Goal: Obtain resource: Download file/media

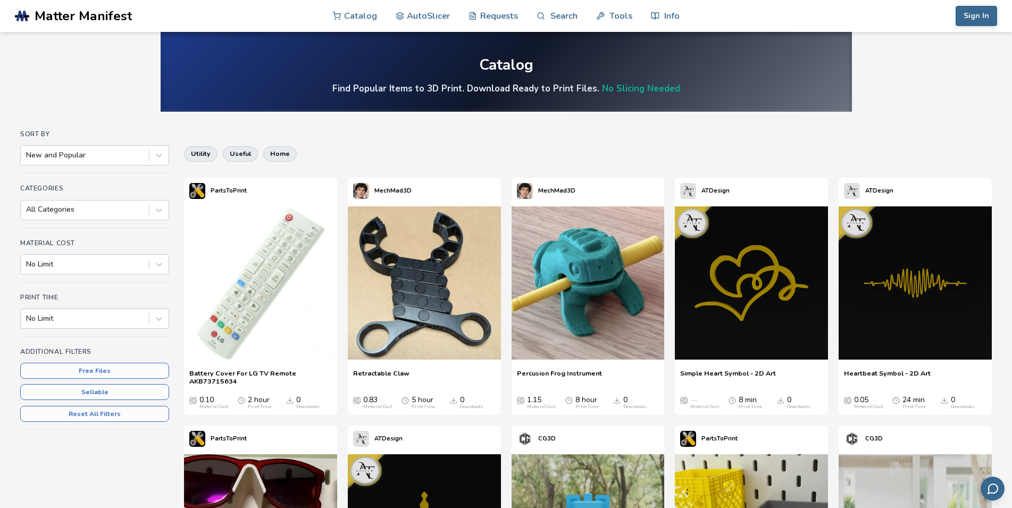
click at [103, 320] on div at bounding box center [85, 318] width 118 height 11
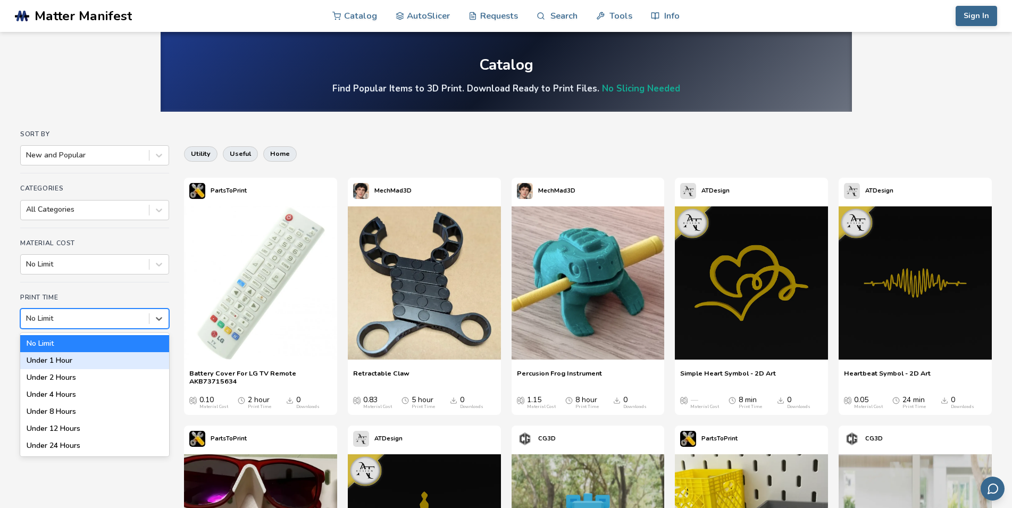
click at [96, 363] on div "Under 1 Hour" at bounding box center [94, 360] width 149 height 17
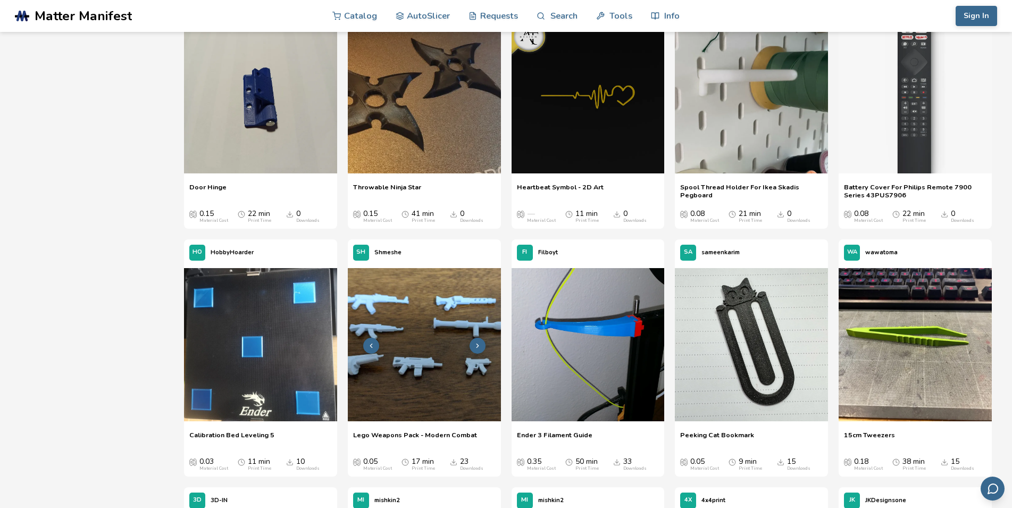
scroll to position [217, 0]
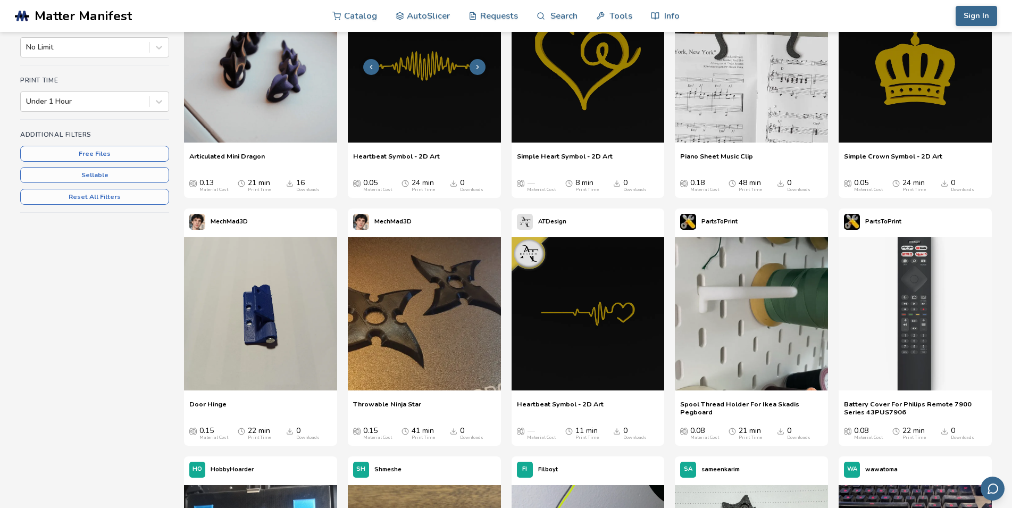
click at [422, 99] on img at bounding box center [424, 65] width 153 height 153
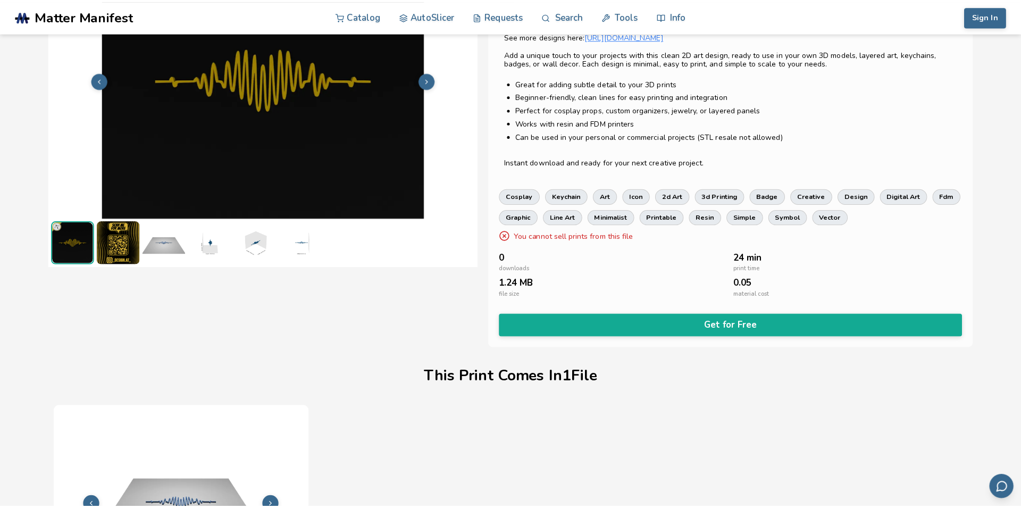
scroll to position [96, 0]
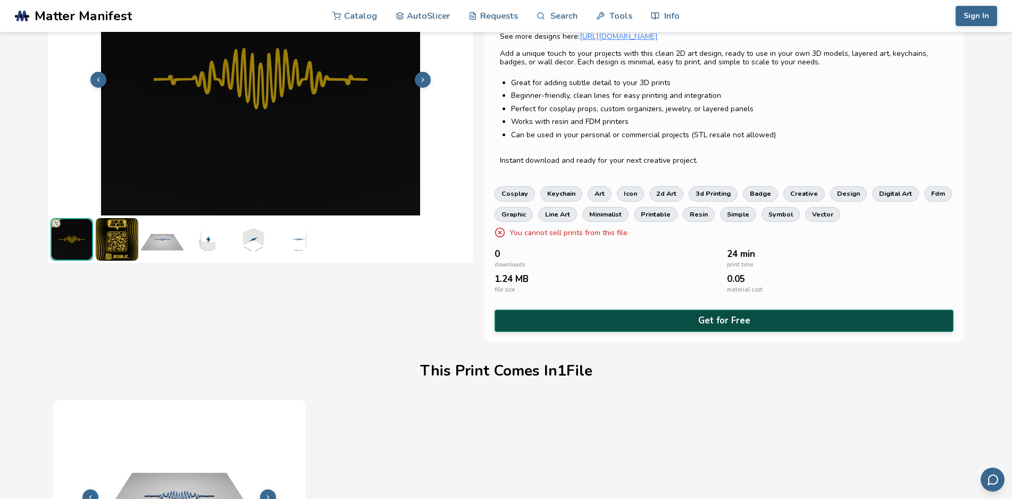
click at [621, 317] on button "Get for Free" at bounding box center [725, 321] width 460 height 22
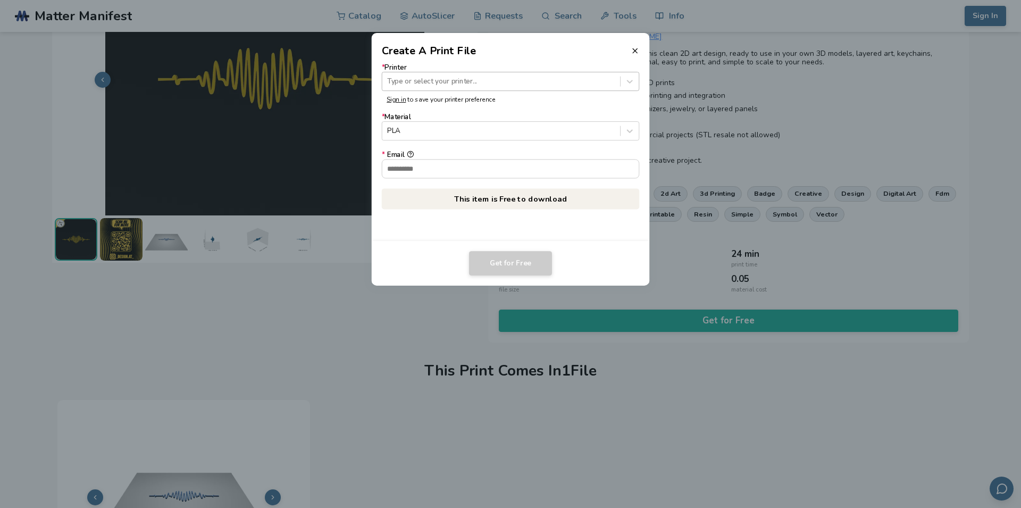
click at [422, 85] on div at bounding box center [501, 81] width 228 height 10
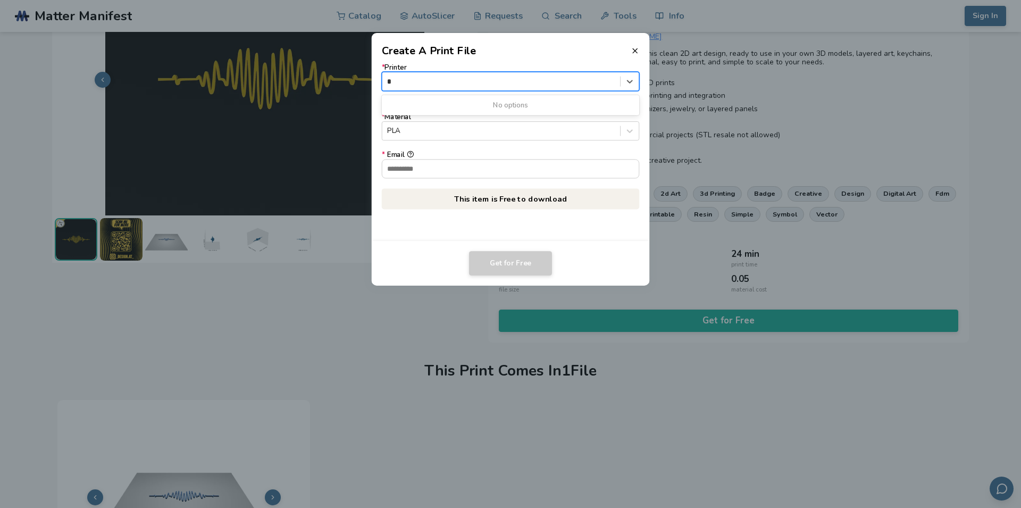
scroll to position [0, 0]
type input "*"
type input "*****"
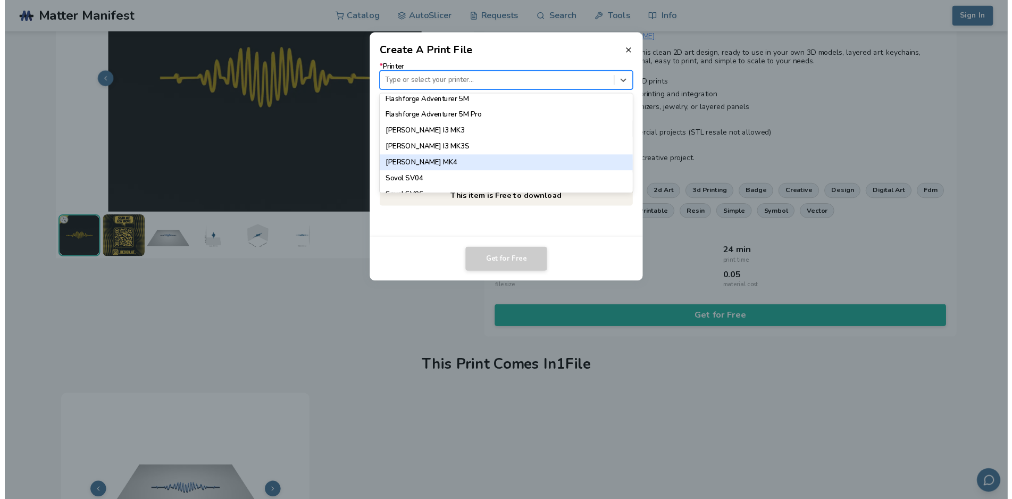
scroll to position [990, 0]
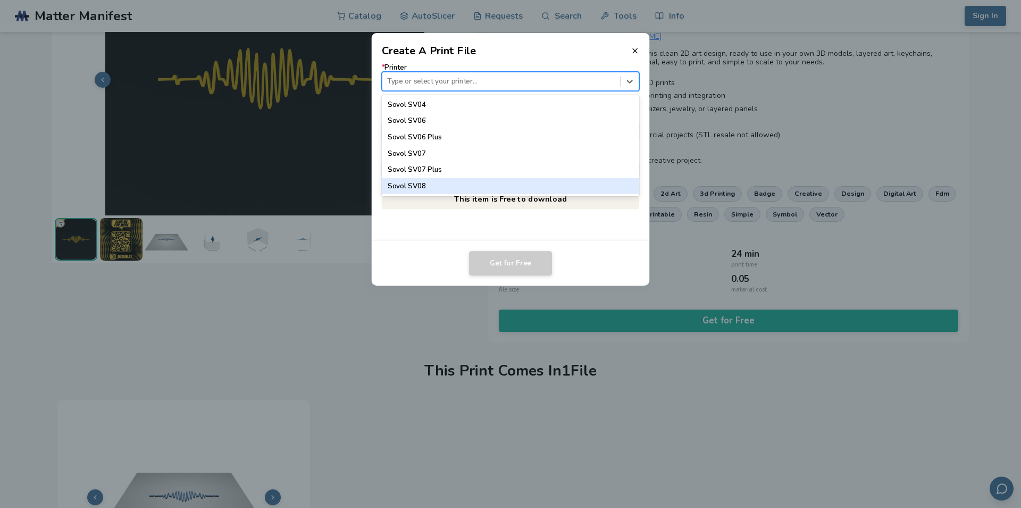
click at [435, 184] on div "Sovol SV08" at bounding box center [511, 186] width 258 height 16
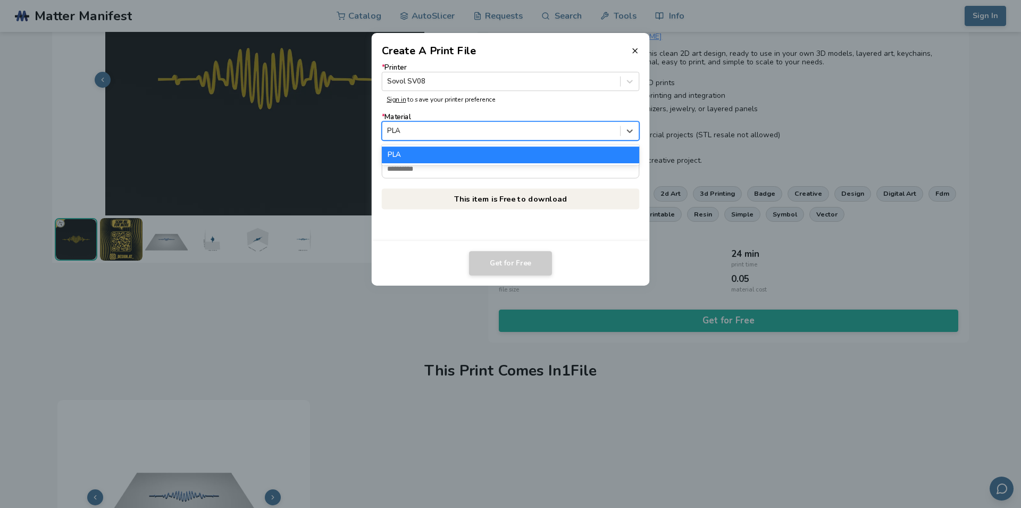
click at [431, 134] on div at bounding box center [501, 131] width 228 height 10
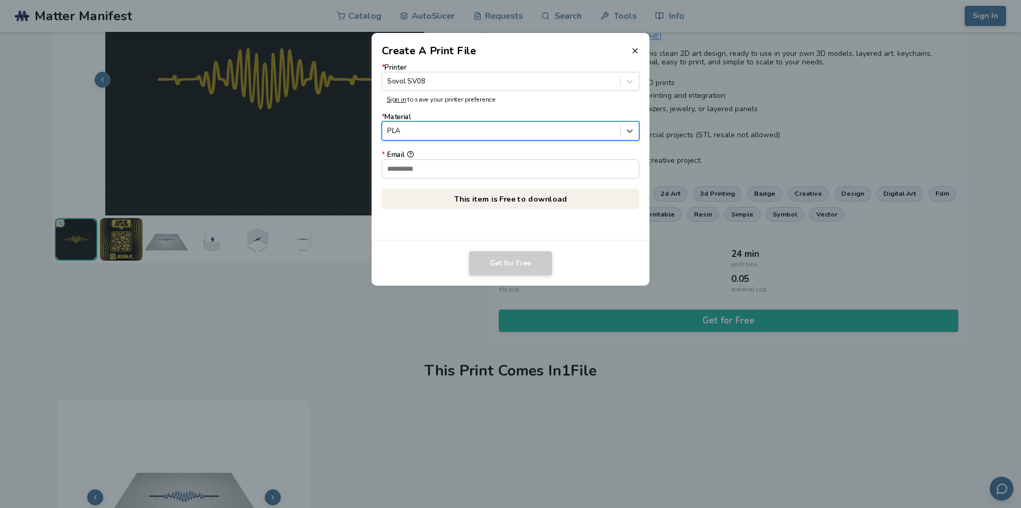
click at [431, 134] on div at bounding box center [501, 131] width 228 height 10
click at [432, 171] on input "* Email" at bounding box center [510, 169] width 257 height 18
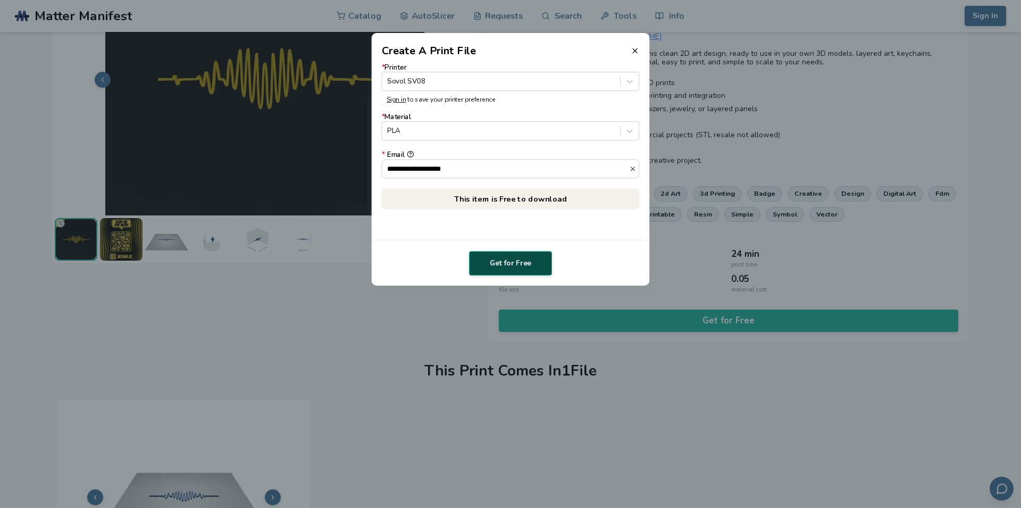
type input "**********"
click at [502, 264] on button "Get for Free" at bounding box center [510, 263] width 83 height 24
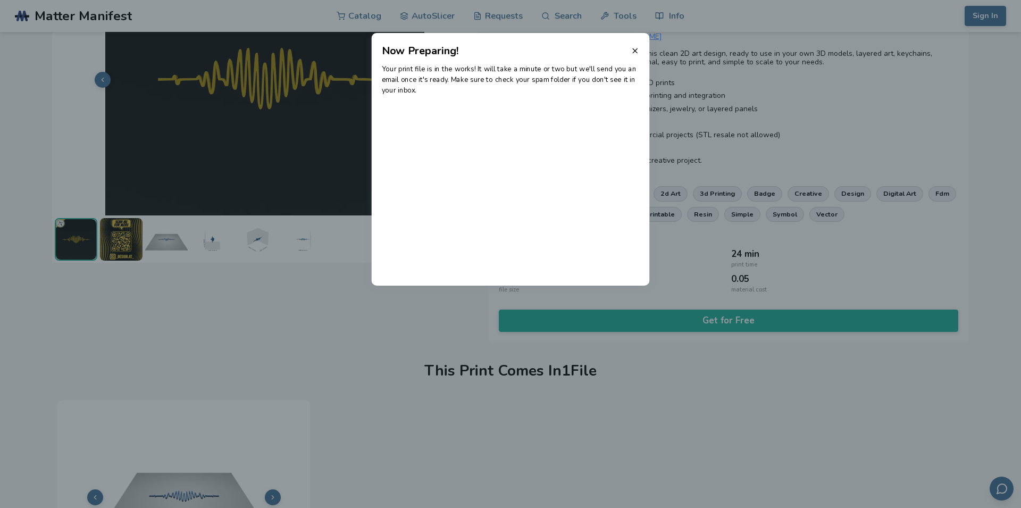
click at [634, 51] on icon at bounding box center [635, 51] width 9 height 9
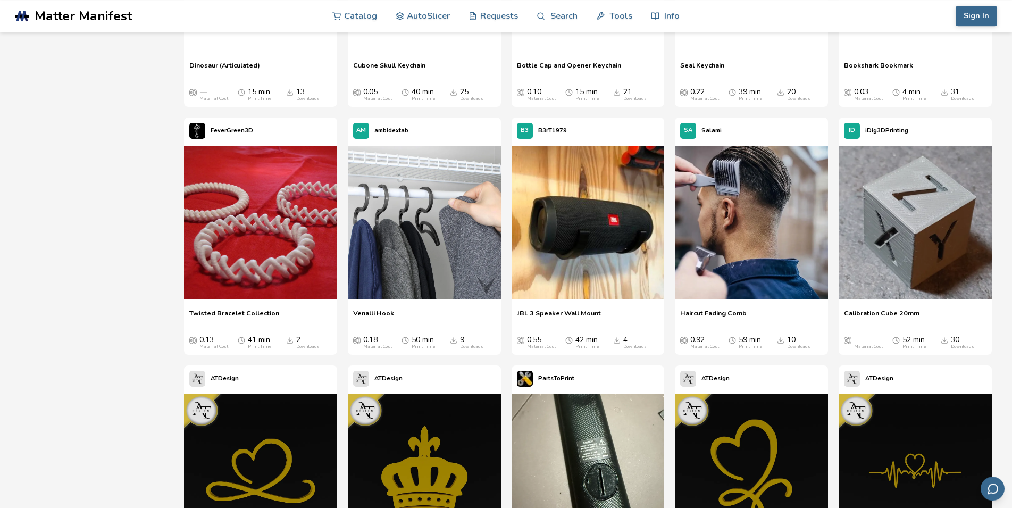
scroll to position [1356, 0]
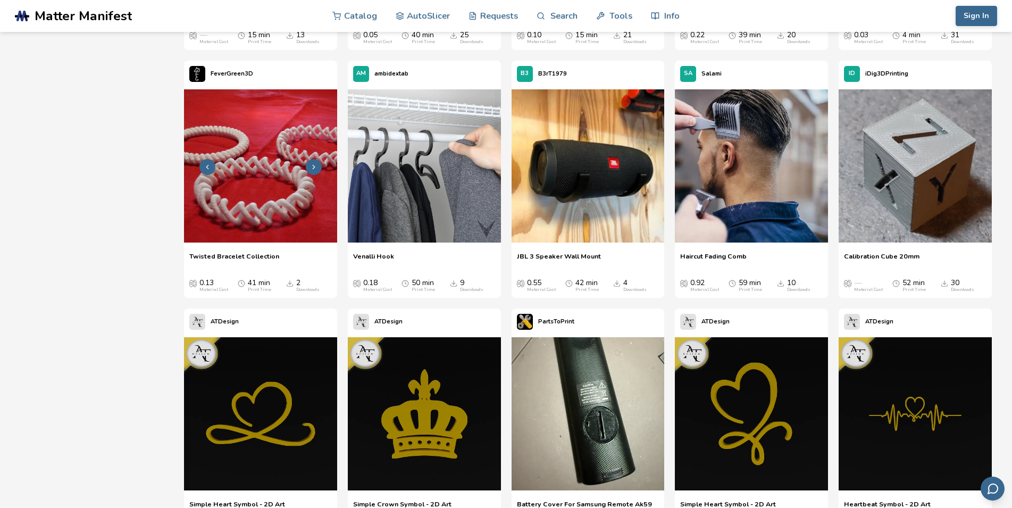
click at [253, 228] on img at bounding box center [260, 165] width 153 height 153
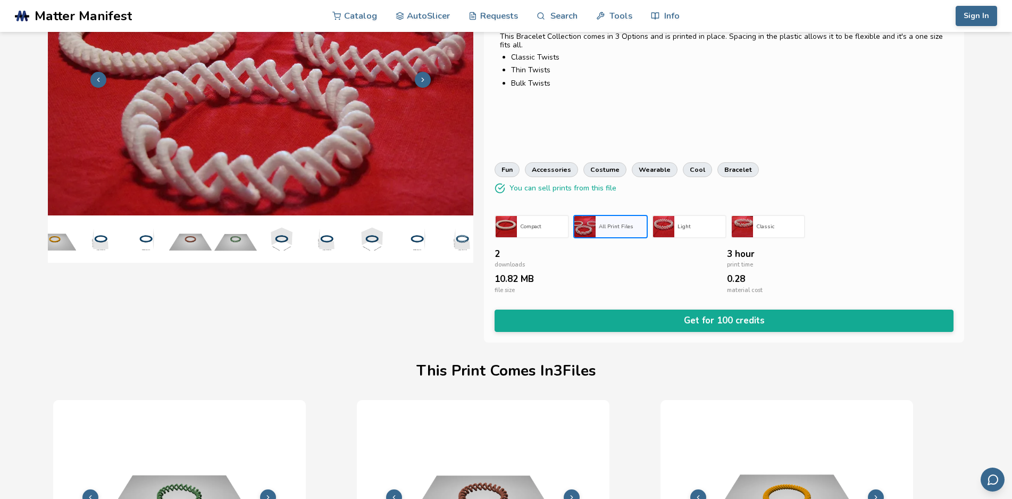
scroll to position [0, 5]
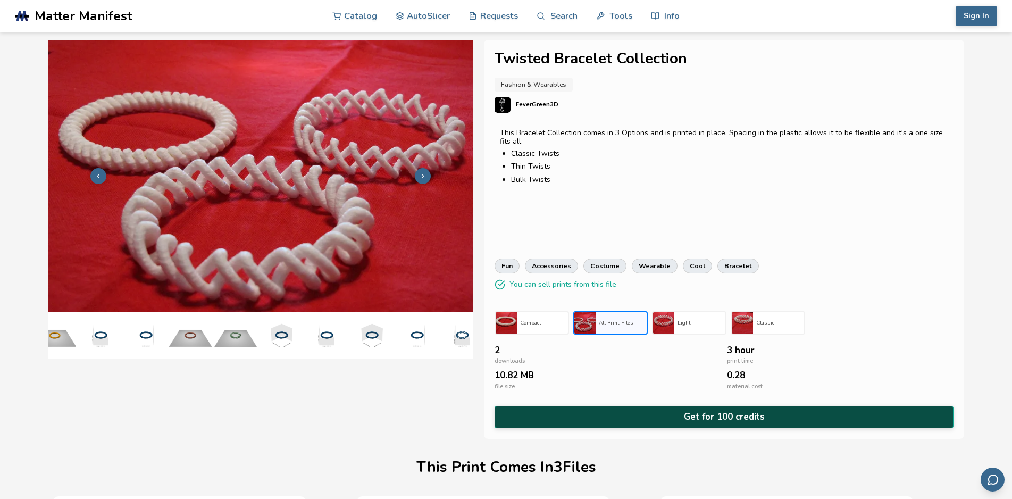
click at [651, 414] on button "Get for 100 credits" at bounding box center [725, 417] width 460 height 22
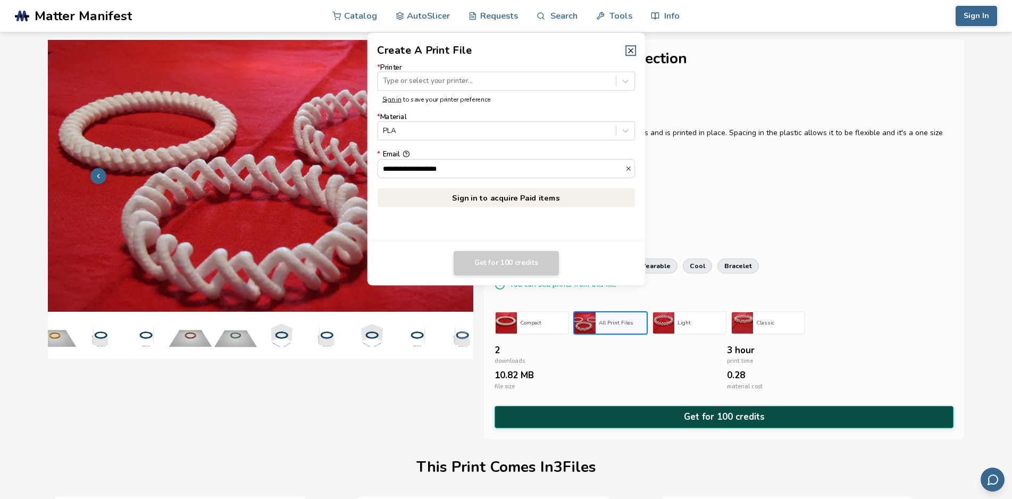
scroll to position [0, 0]
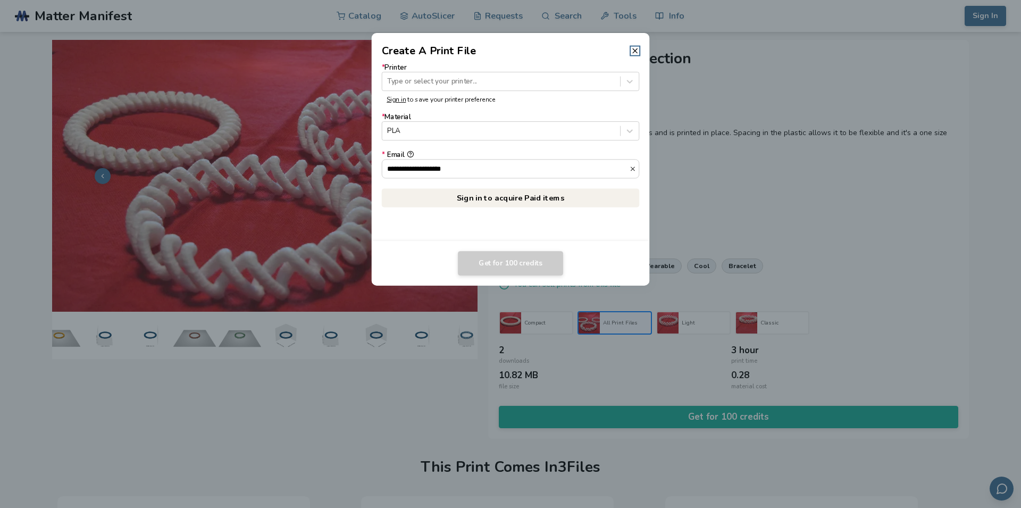
click at [410, 460] on dialog "**********" at bounding box center [511, 254] width 970 height 482
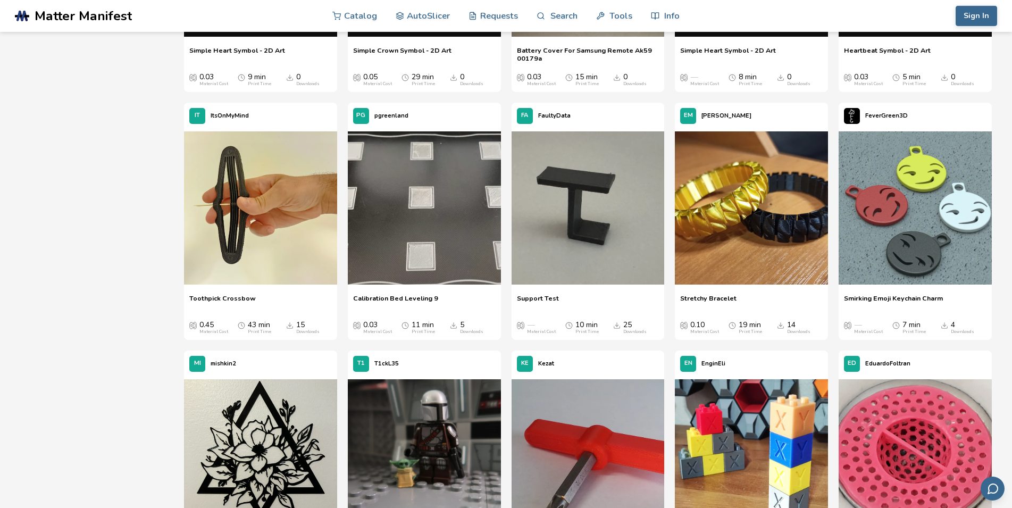
scroll to position [1810, 0]
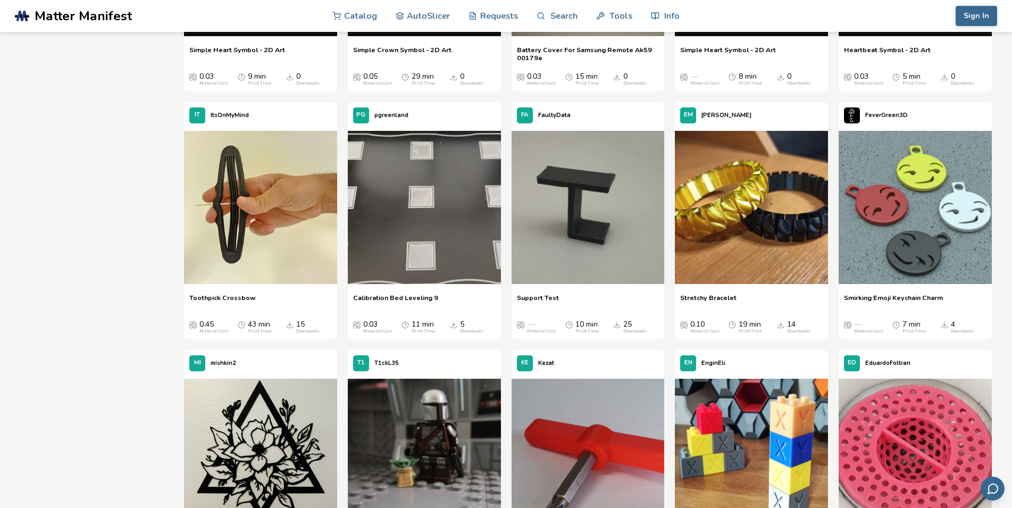
click at [723, 299] on span "Stretchy Bracelet" at bounding box center [708, 302] width 56 height 16
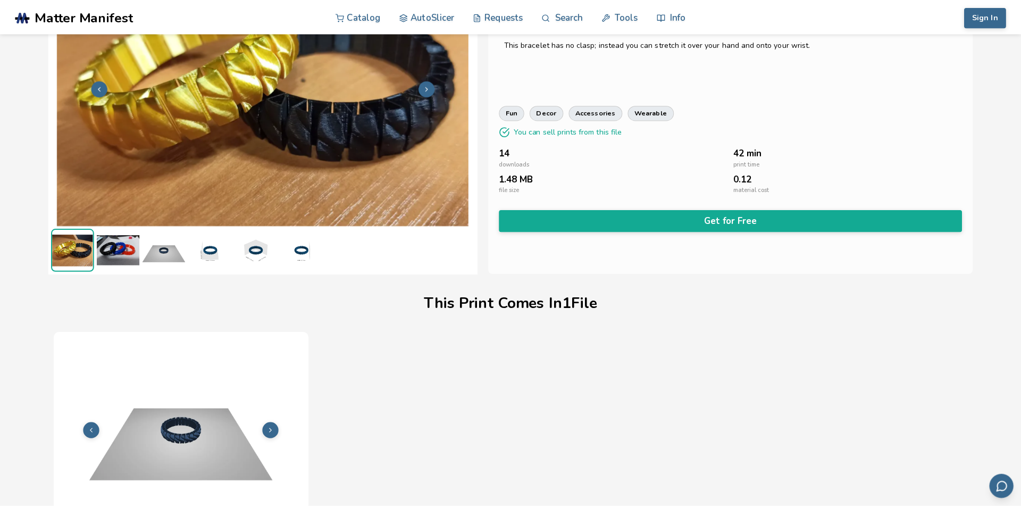
scroll to position [108, 0]
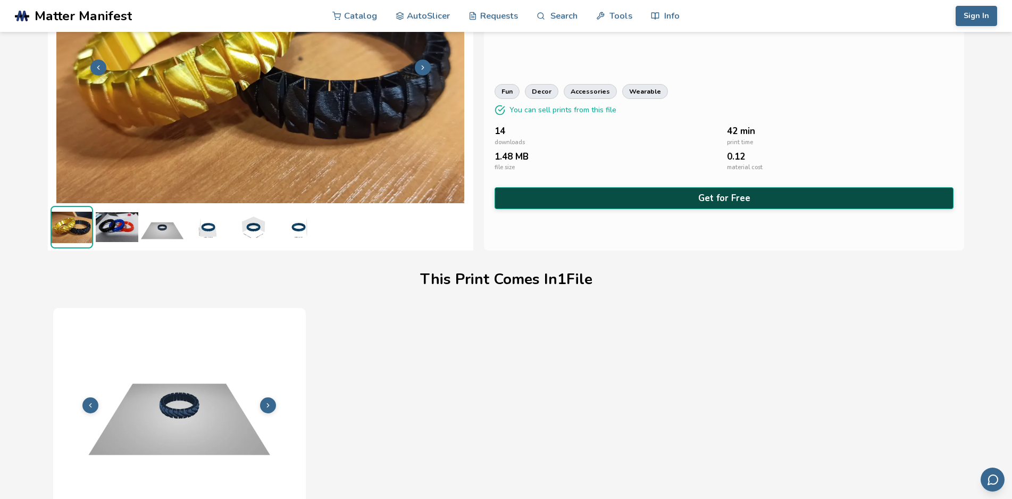
click at [693, 197] on button "Get for Free" at bounding box center [725, 198] width 460 height 22
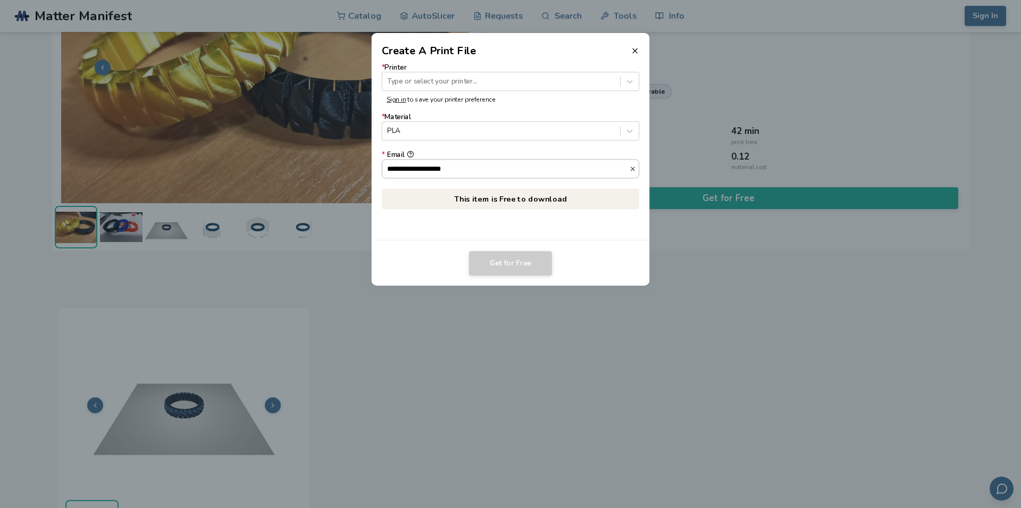
click at [476, 172] on input "**********" at bounding box center [505, 169] width 247 height 18
click at [443, 84] on div at bounding box center [501, 81] width 228 height 10
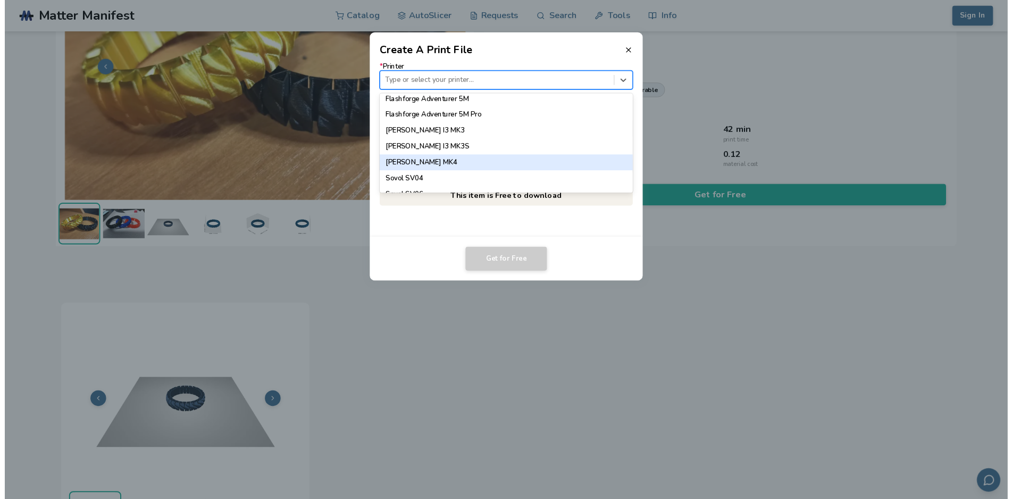
scroll to position [990, 0]
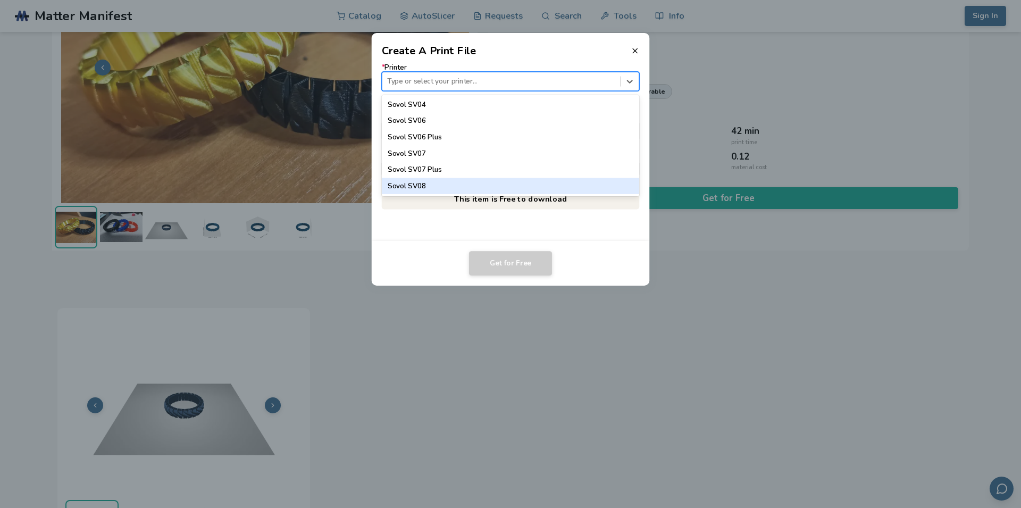
click at [441, 184] on div "Sovol SV08" at bounding box center [511, 186] width 258 height 16
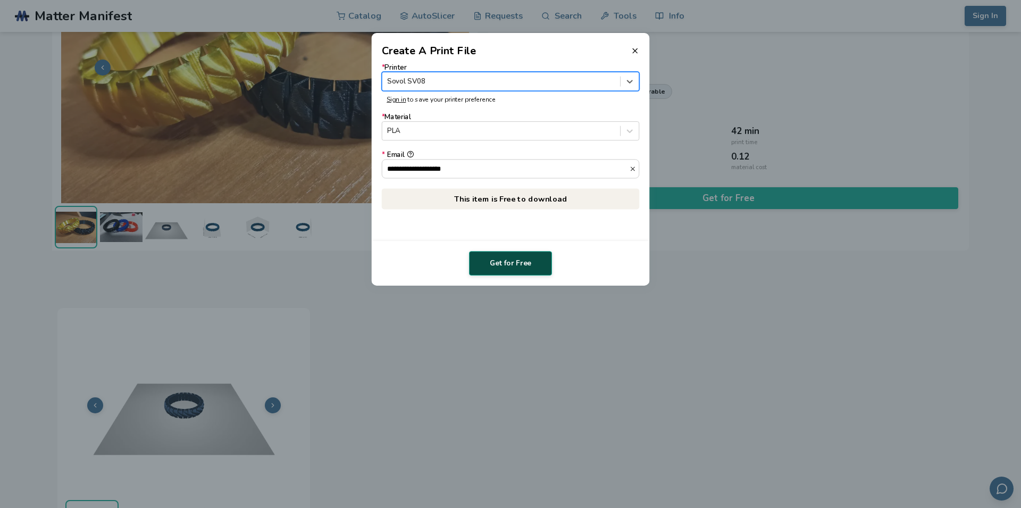
click at [512, 265] on button "Get for Free" at bounding box center [510, 263] width 83 height 24
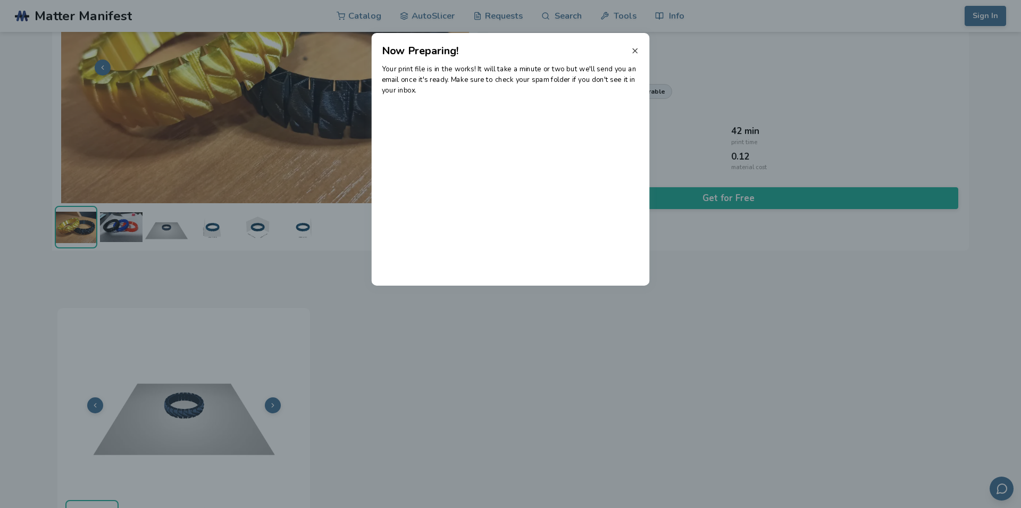
click at [636, 54] on icon at bounding box center [635, 51] width 9 height 9
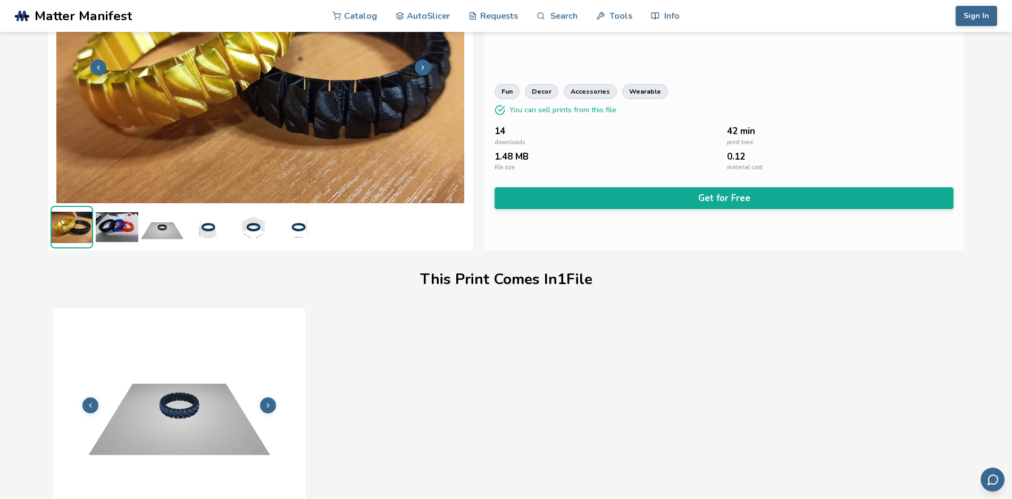
scroll to position [0, 0]
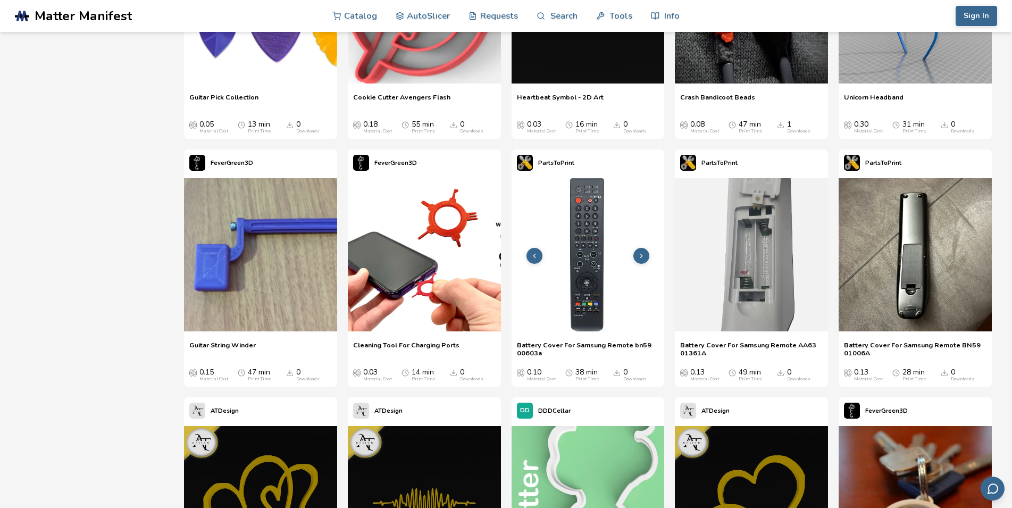
scroll to position [7052, 0]
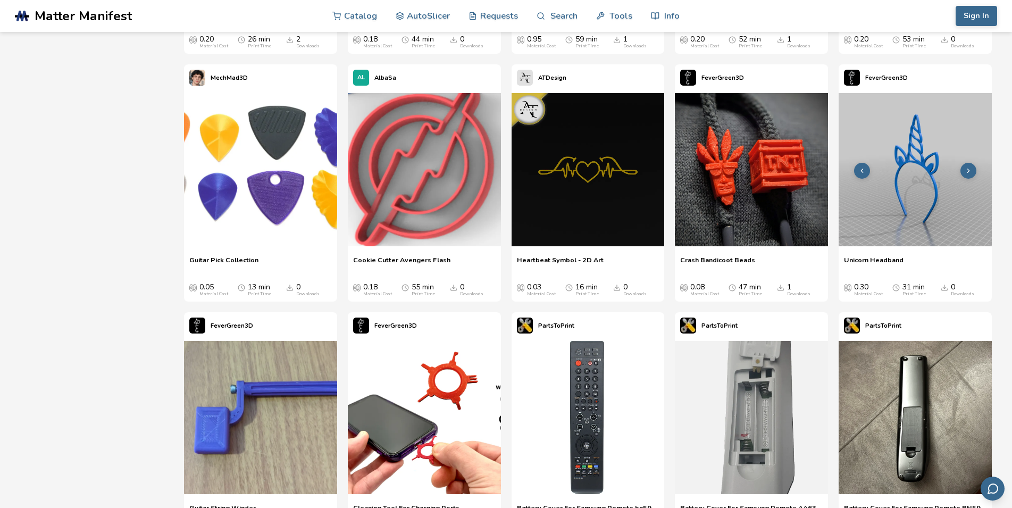
click at [890, 197] on img at bounding box center [915, 169] width 153 height 153
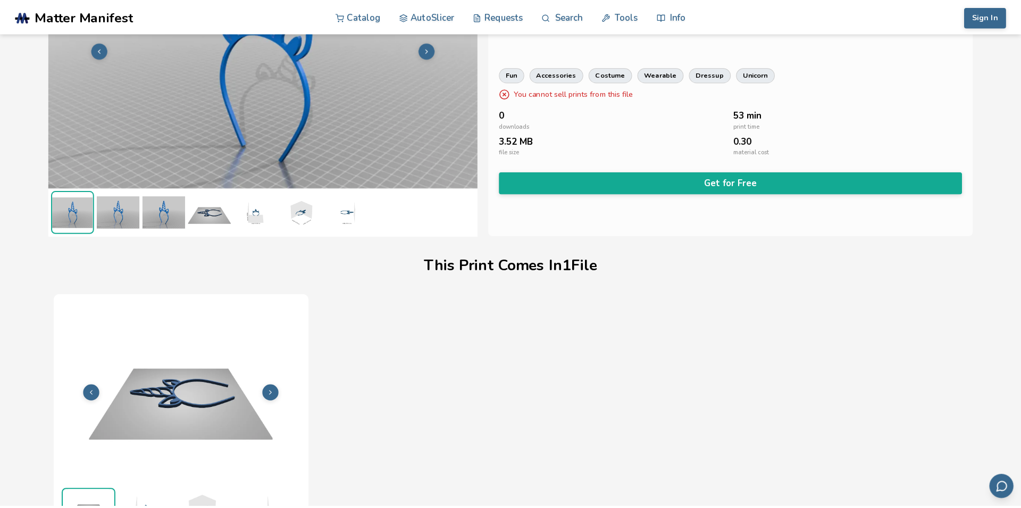
scroll to position [128, 0]
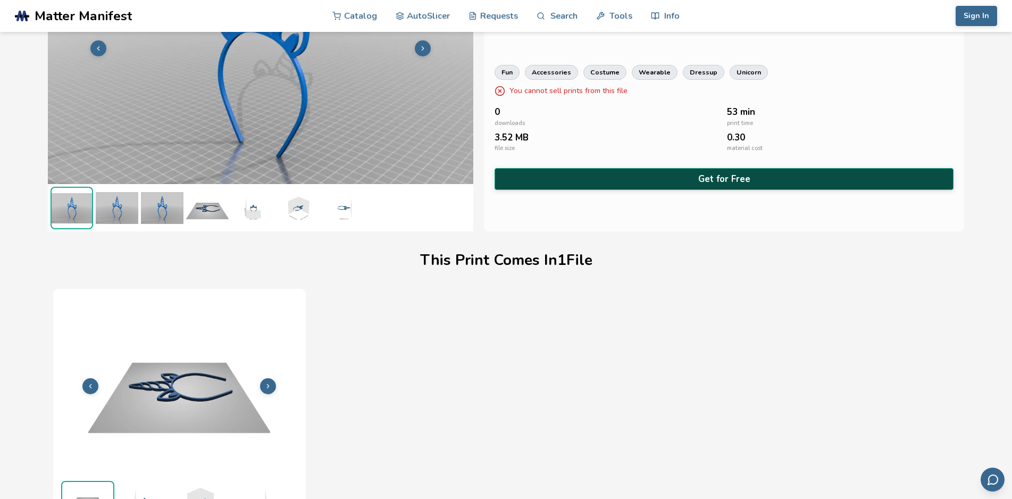
click at [732, 180] on button "Get for Free" at bounding box center [725, 179] width 460 height 22
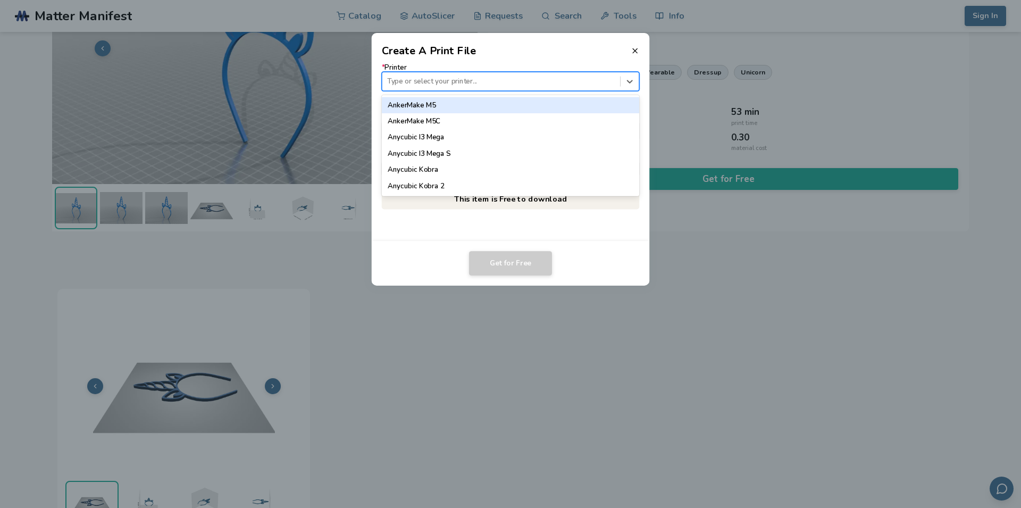
click at [428, 88] on div "Type or select your printer..." at bounding box center [501, 81] width 238 height 14
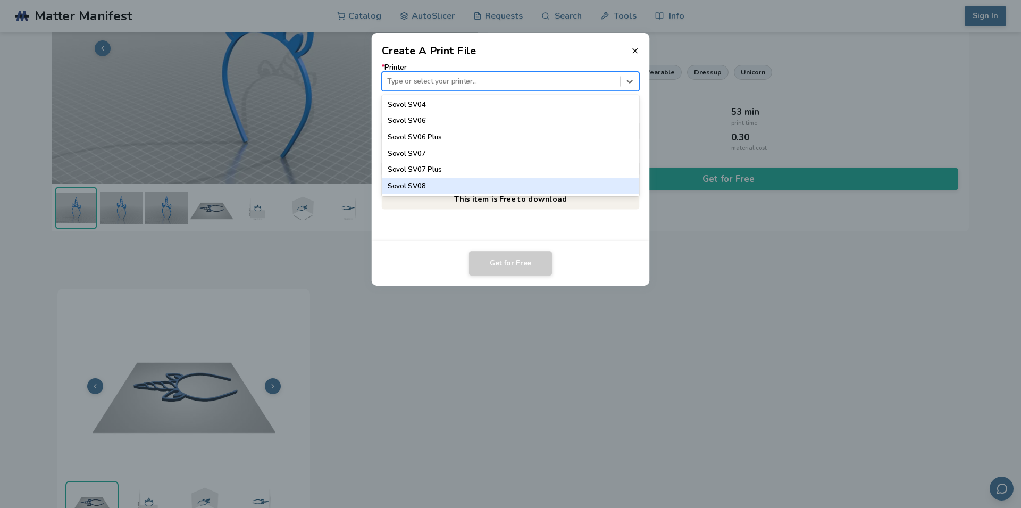
click at [431, 187] on div "Sovol SV08" at bounding box center [511, 186] width 258 height 16
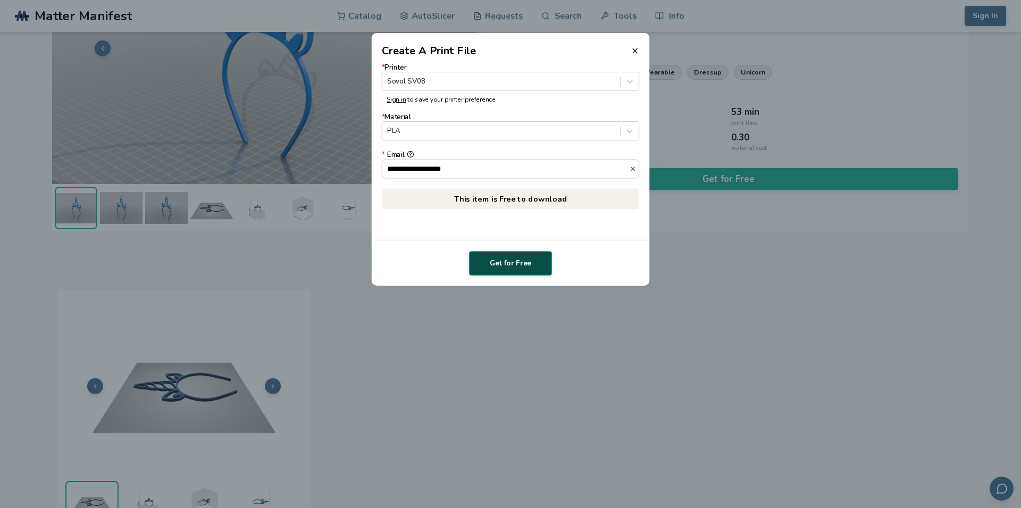
click at [495, 258] on button "Get for Free" at bounding box center [510, 263] width 83 height 24
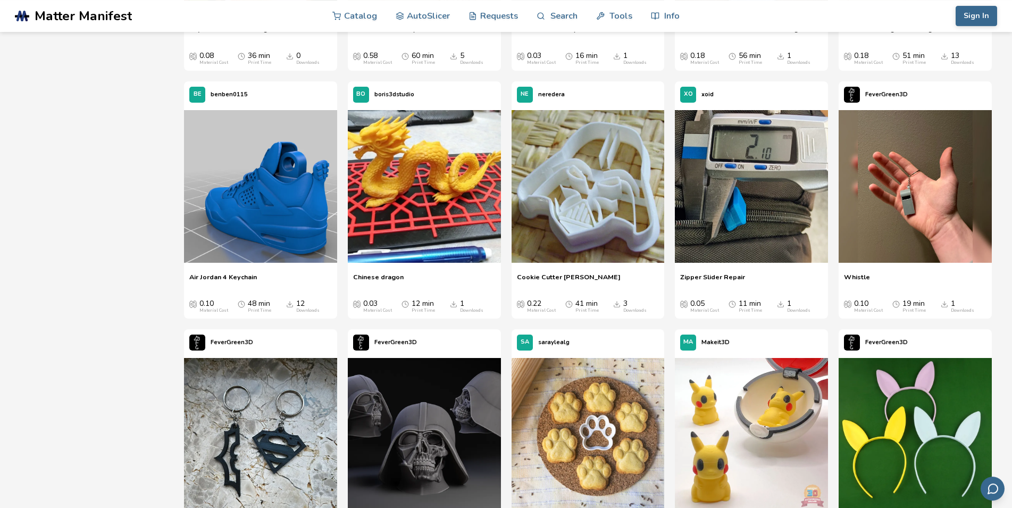
scroll to position [3264, 0]
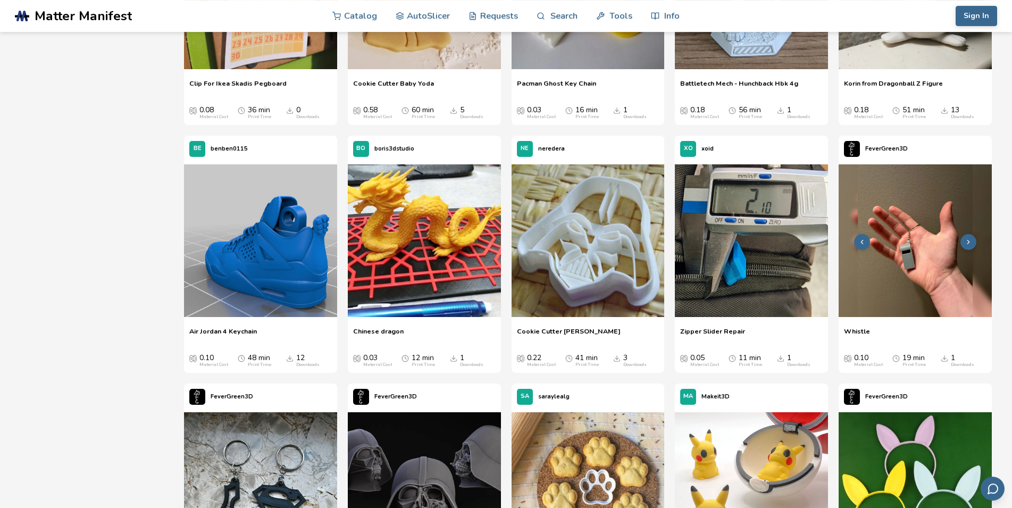
click at [897, 281] on img at bounding box center [915, 240] width 153 height 153
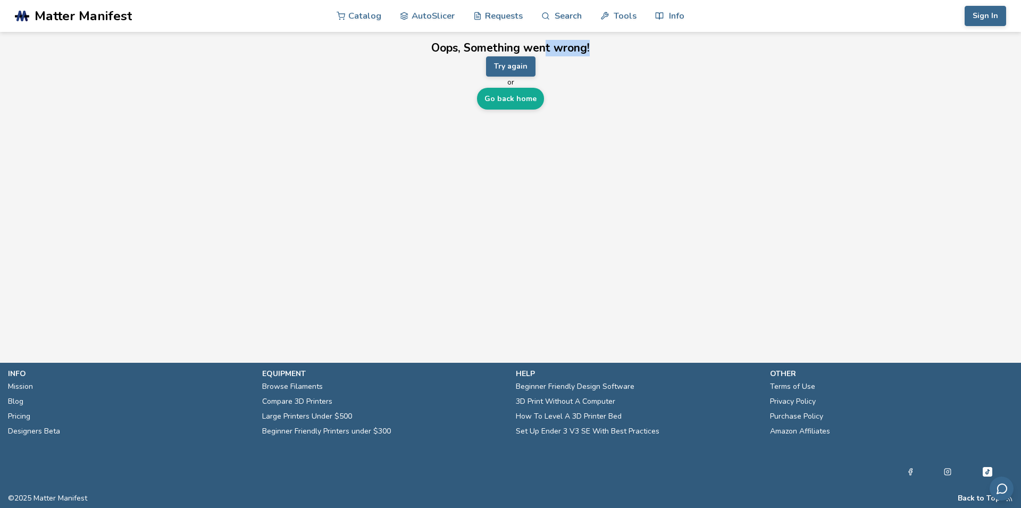
drag, startPoint x: 546, startPoint y: 51, endPoint x: 589, endPoint y: 51, distance: 42.5
click at [590, 51] on h2 "Oops, Something went wrong!" at bounding box center [510, 48] width 916 height 16
click at [523, 69] on button "Try again" at bounding box center [510, 66] width 49 height 20
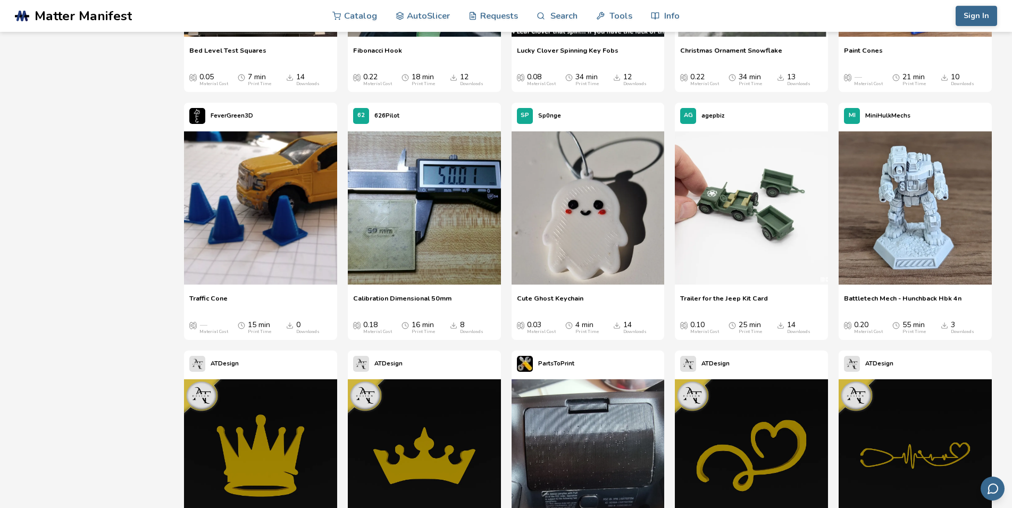
scroll to position [2537, 0]
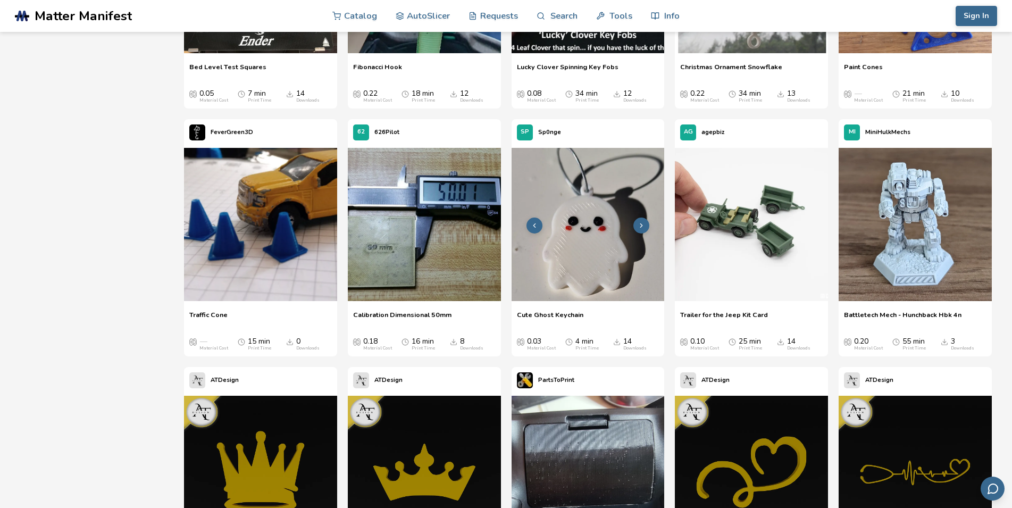
click at [588, 233] on img at bounding box center [588, 224] width 153 height 153
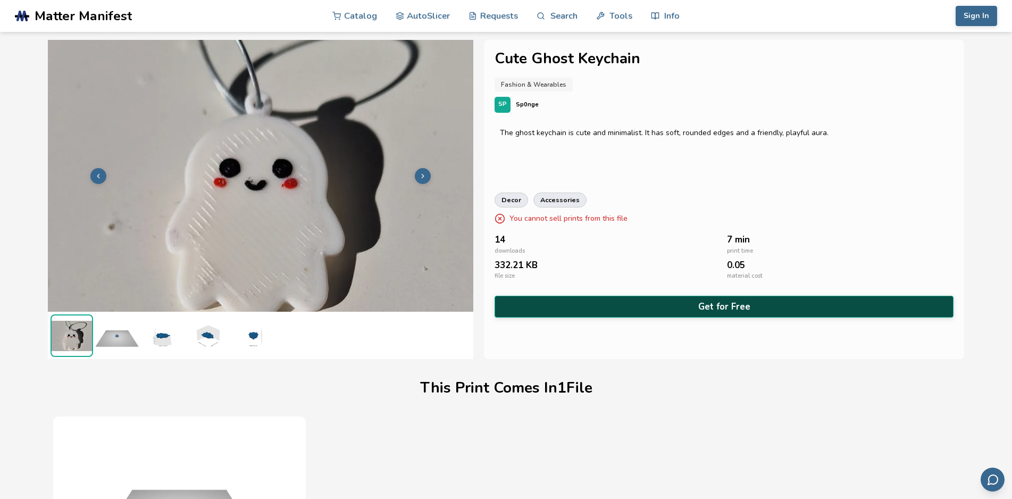
click at [660, 306] on button "Get for Free" at bounding box center [725, 307] width 460 height 22
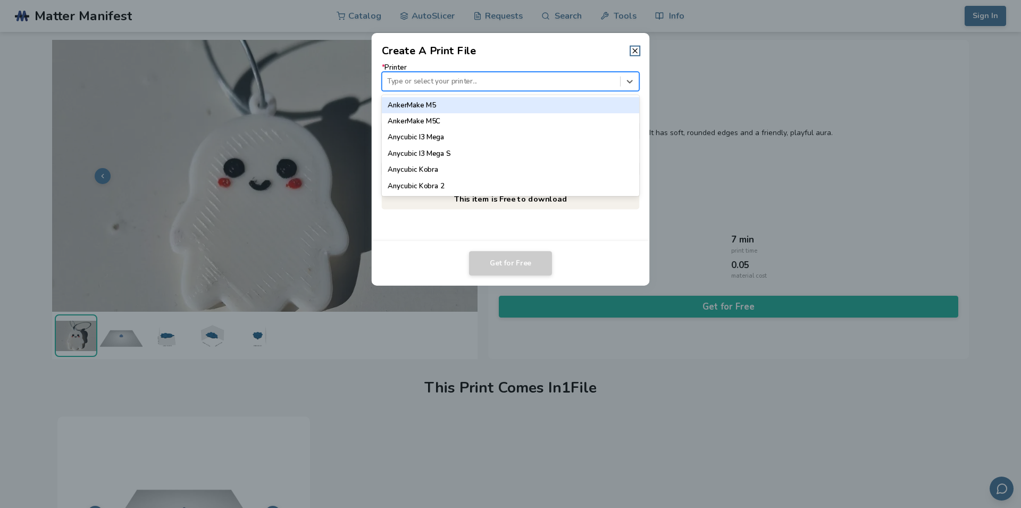
click at [441, 83] on div at bounding box center [501, 81] width 228 height 10
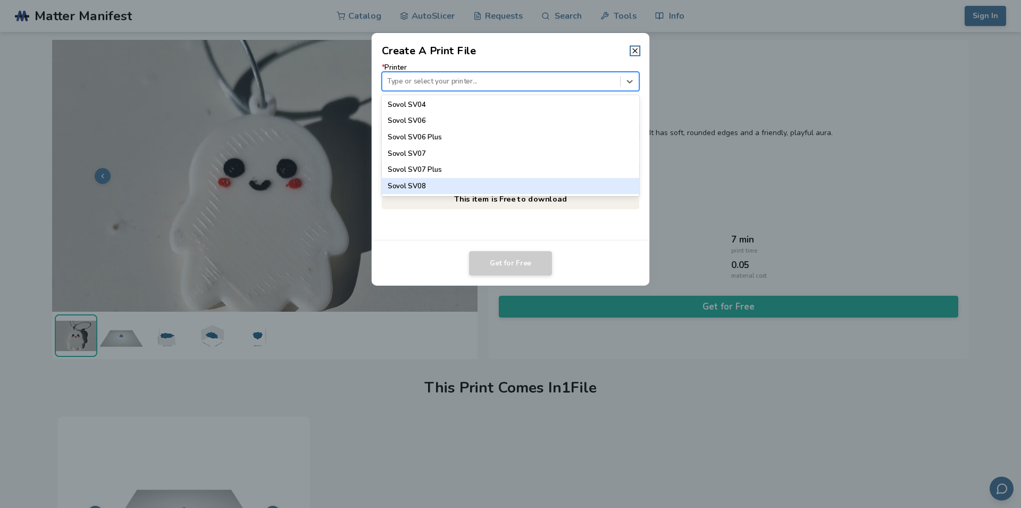
click at [428, 190] on div "Sovol SV08" at bounding box center [511, 186] width 258 height 16
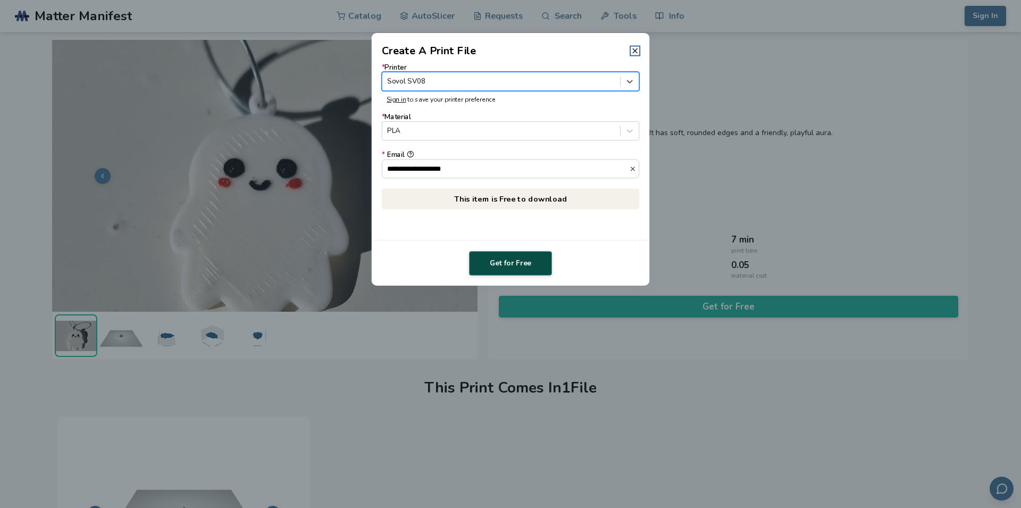
click at [493, 265] on button "Get for Free" at bounding box center [510, 263] width 83 height 24
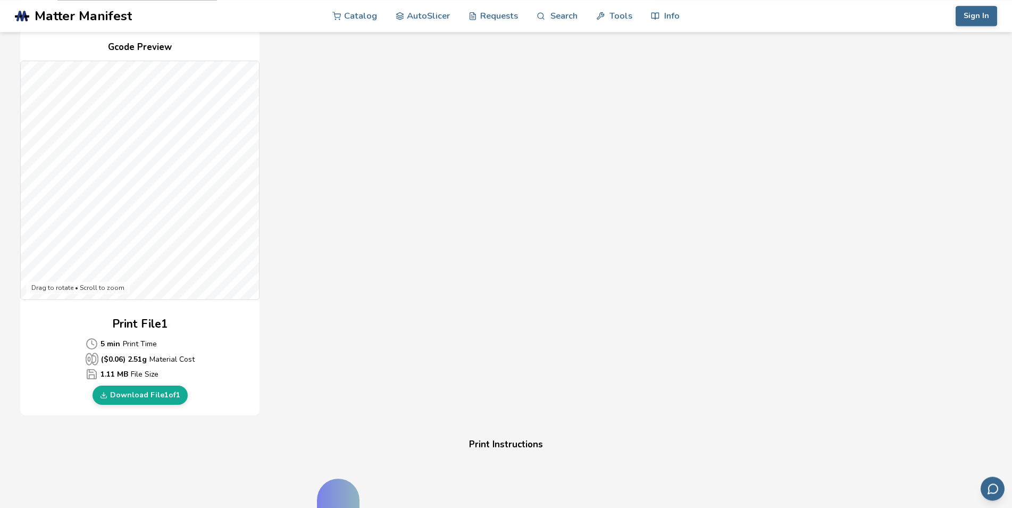
scroll to position [271, 0]
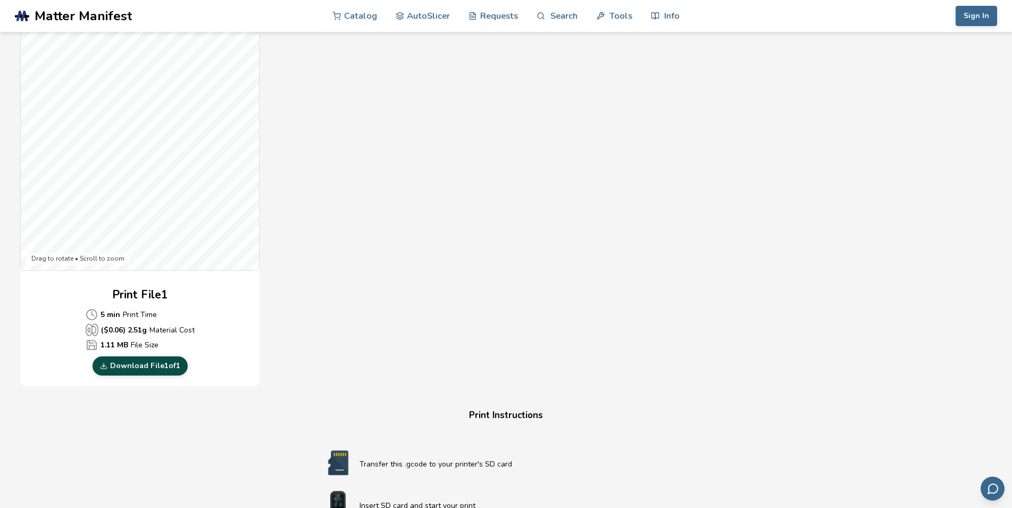
click at [163, 372] on link "Download File 1 of 1" at bounding box center [140, 365] width 95 height 19
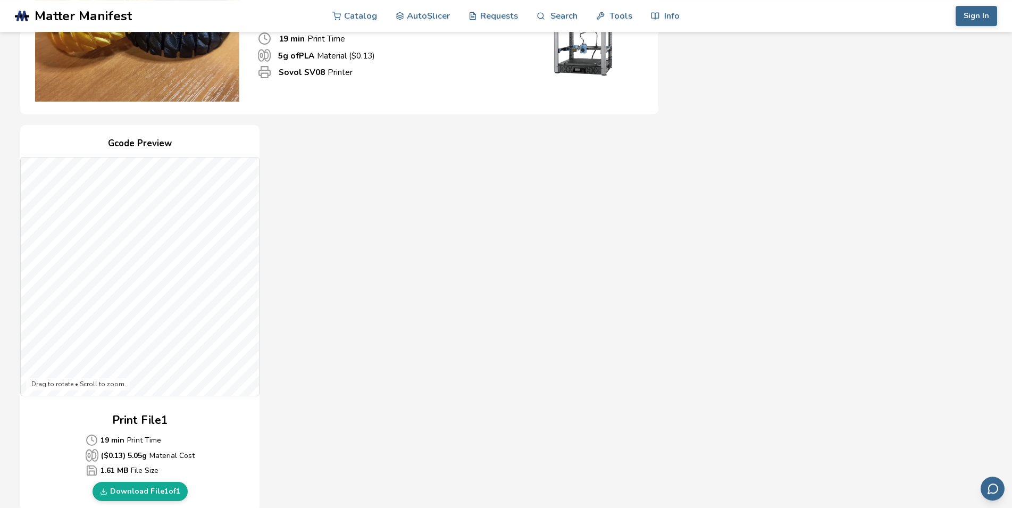
scroll to position [271, 0]
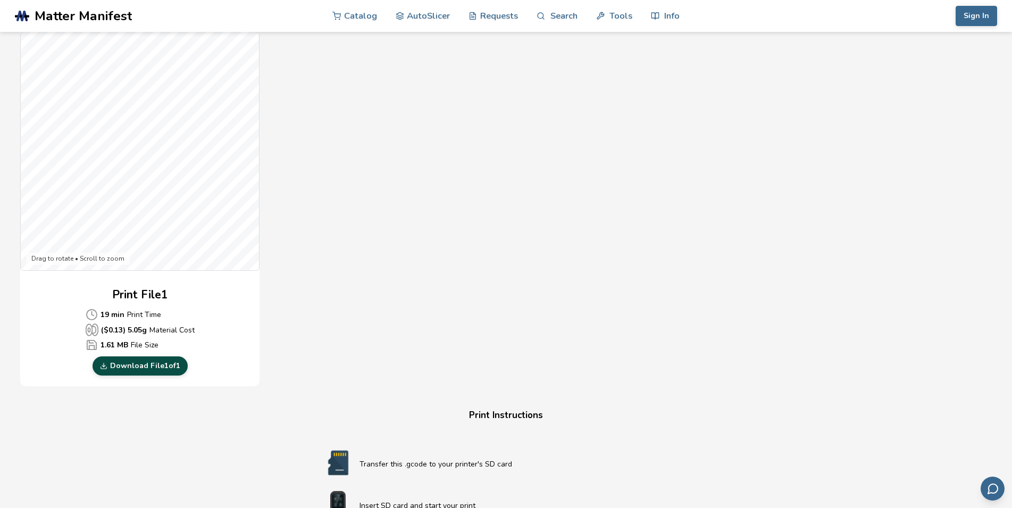
click at [146, 368] on link "Download File 1 of 1" at bounding box center [140, 365] width 95 height 19
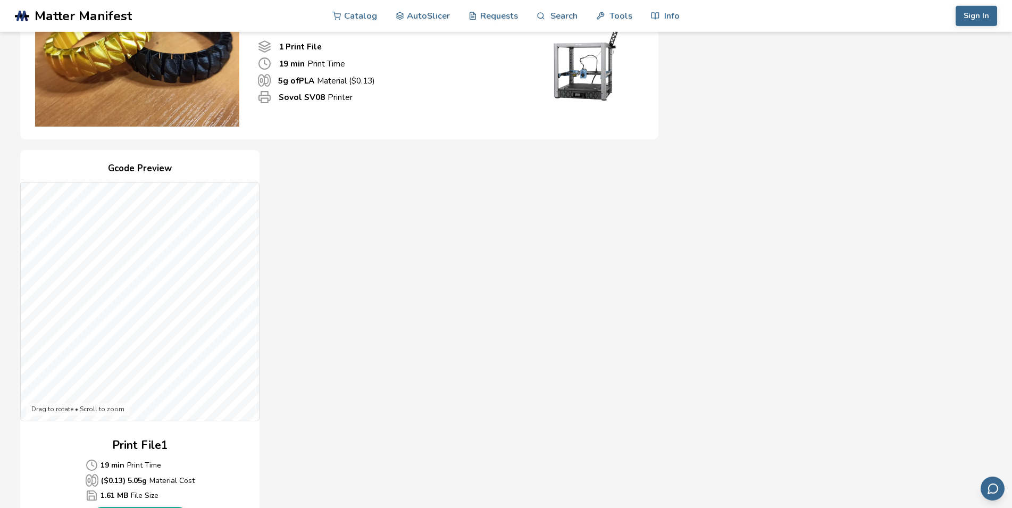
scroll to position [108, 0]
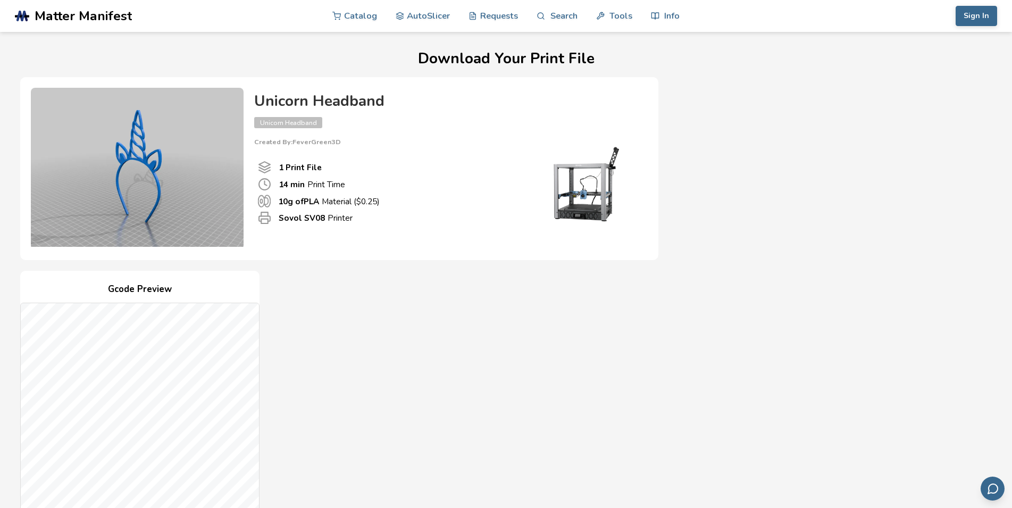
scroll to position [271, 0]
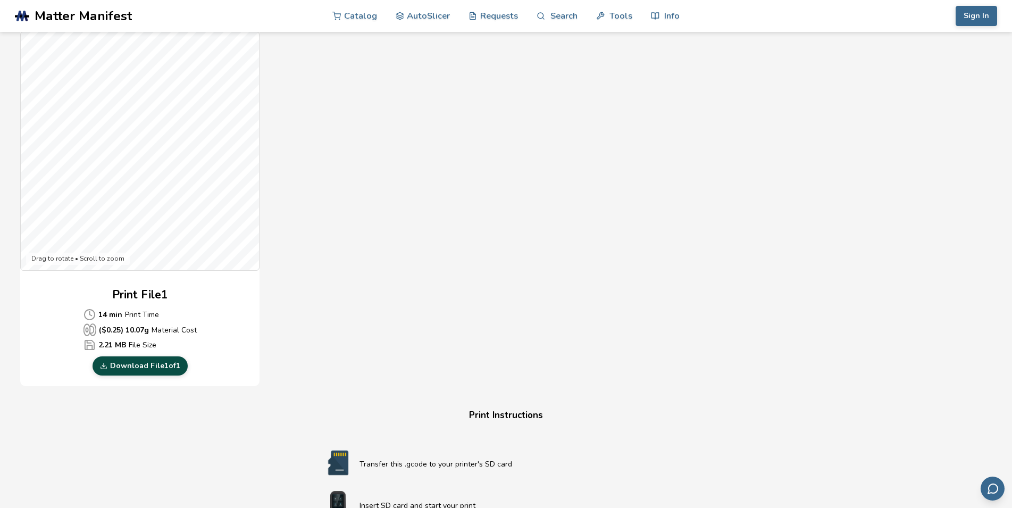
click at [157, 366] on link "Download File 1 of 1" at bounding box center [140, 365] width 95 height 19
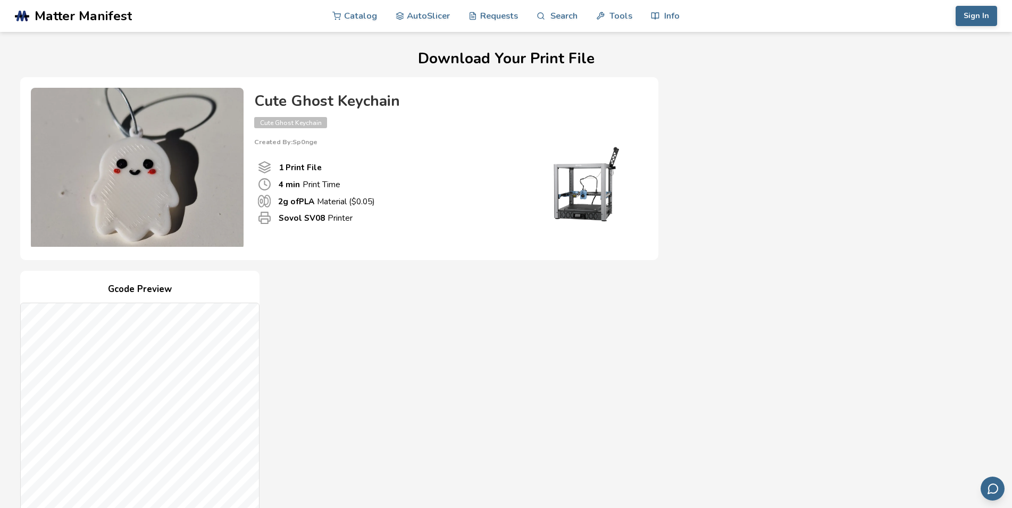
scroll to position [325, 0]
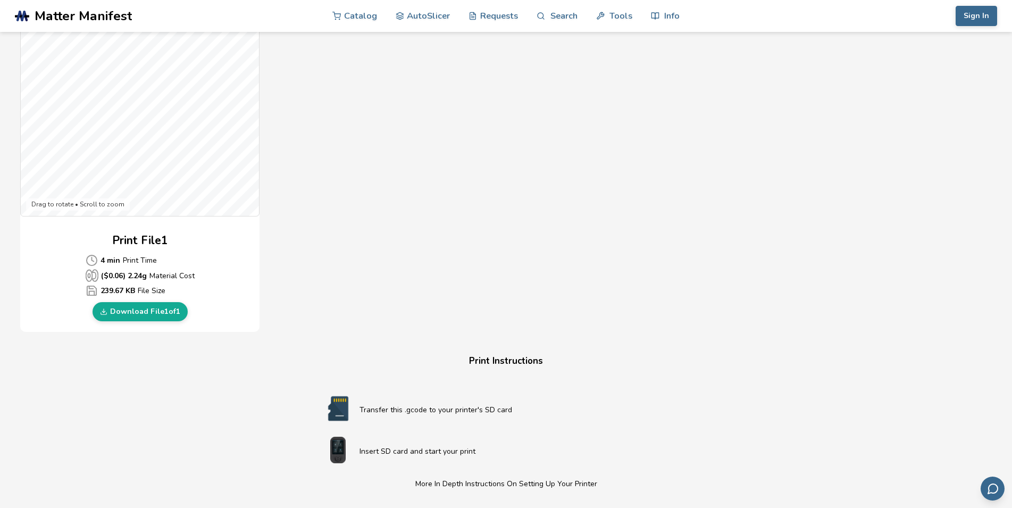
click at [158, 314] on link "Download File 1 of 1" at bounding box center [140, 311] width 95 height 19
